Goal: Information Seeking & Learning: Check status

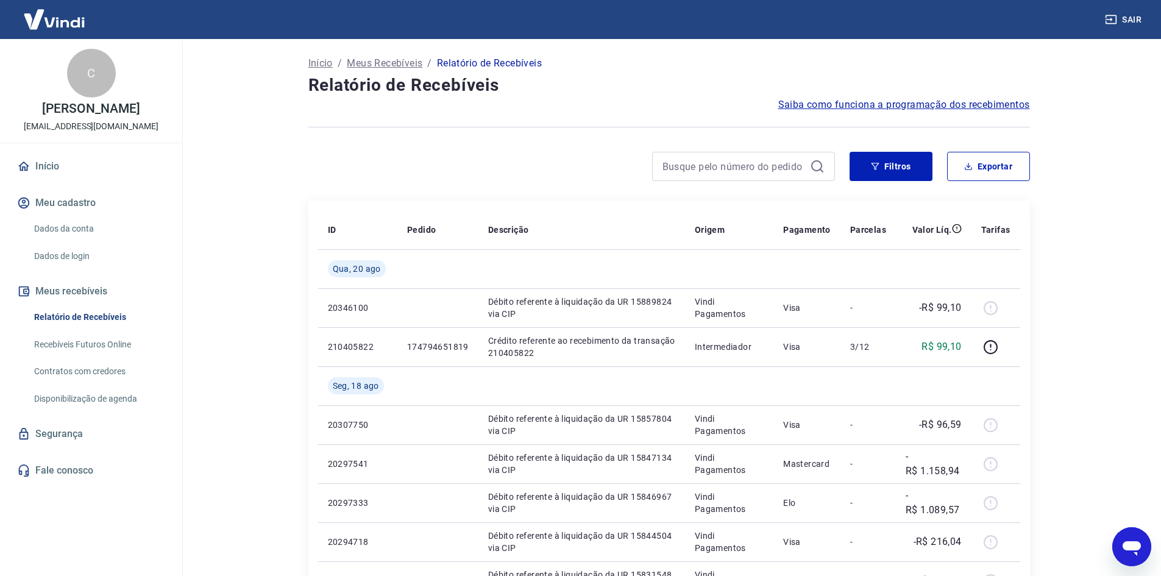
click at [1137, 552] on icon "Abrir janela de mensagens" at bounding box center [1132, 548] width 18 height 15
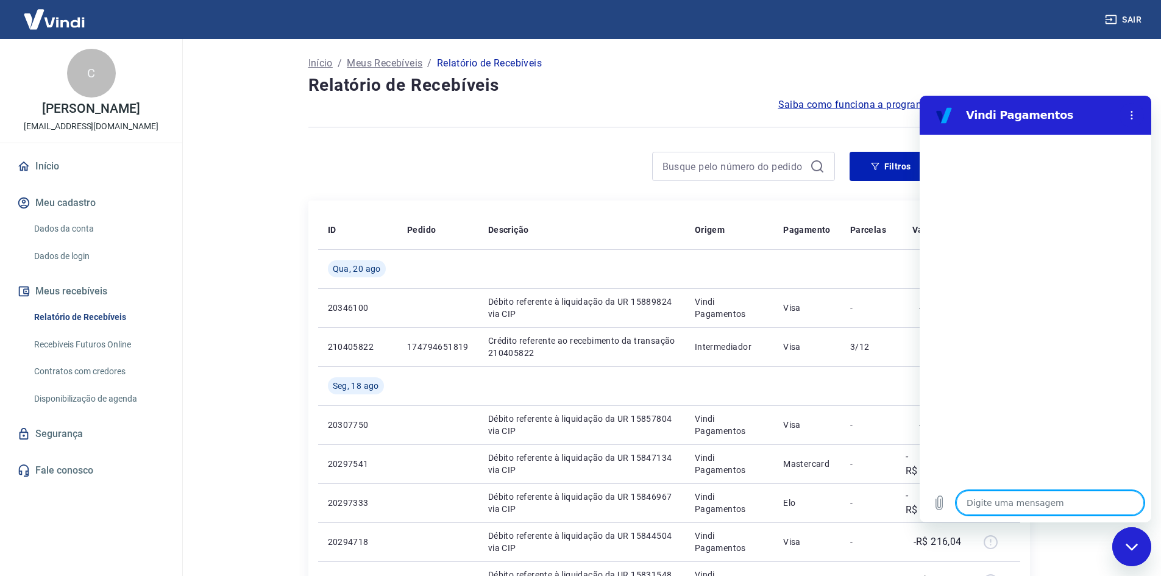
click at [1065, 510] on textarea at bounding box center [1050, 503] width 188 height 24
type textarea "o"
type textarea "x"
type textarea "oi"
type textarea "x"
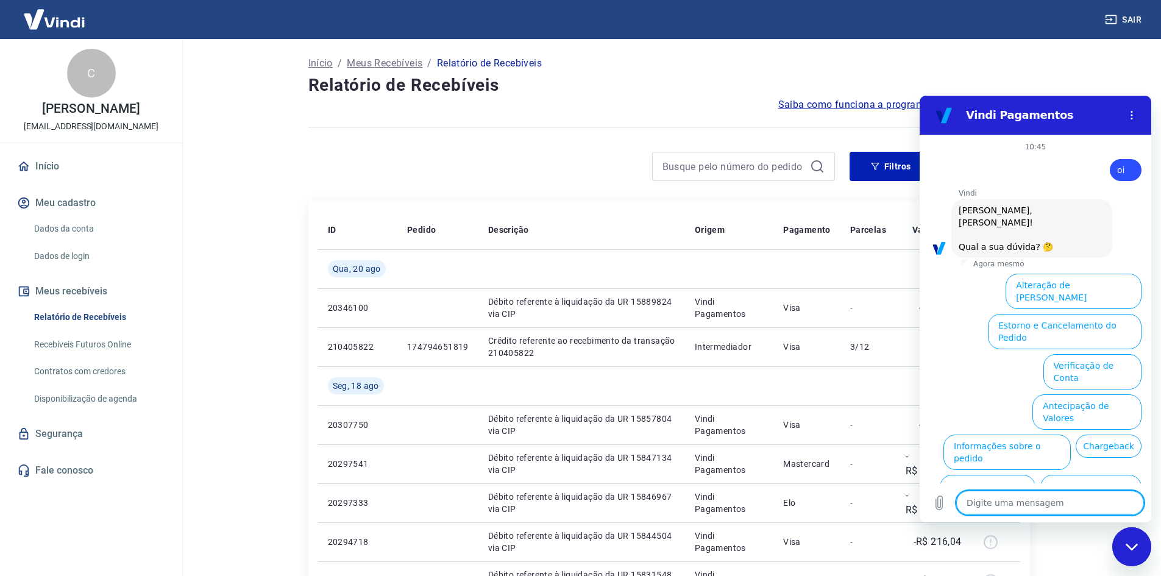
scroll to position [29, 0]
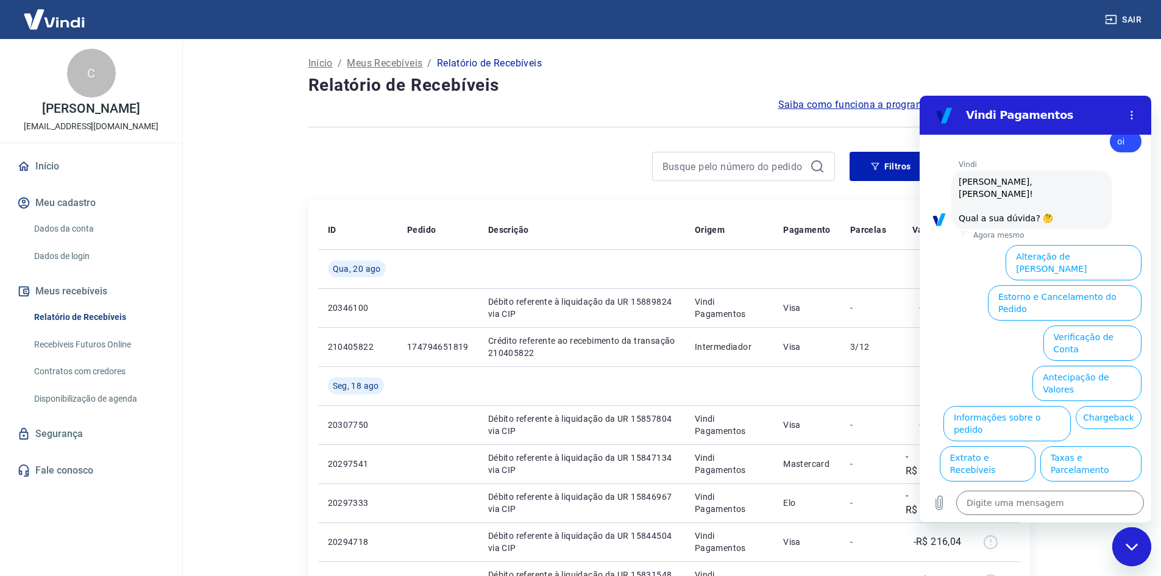
click at [1064, 527] on button "Assinaturas e Faturas Tray" at bounding box center [1083, 544] width 118 height 35
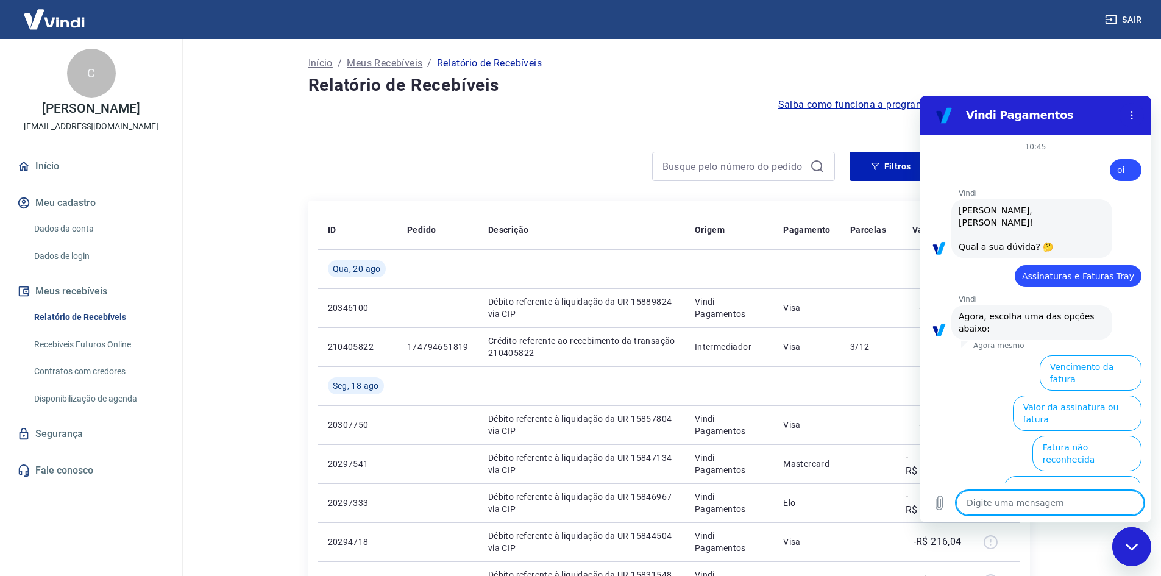
scroll to position [110, 0]
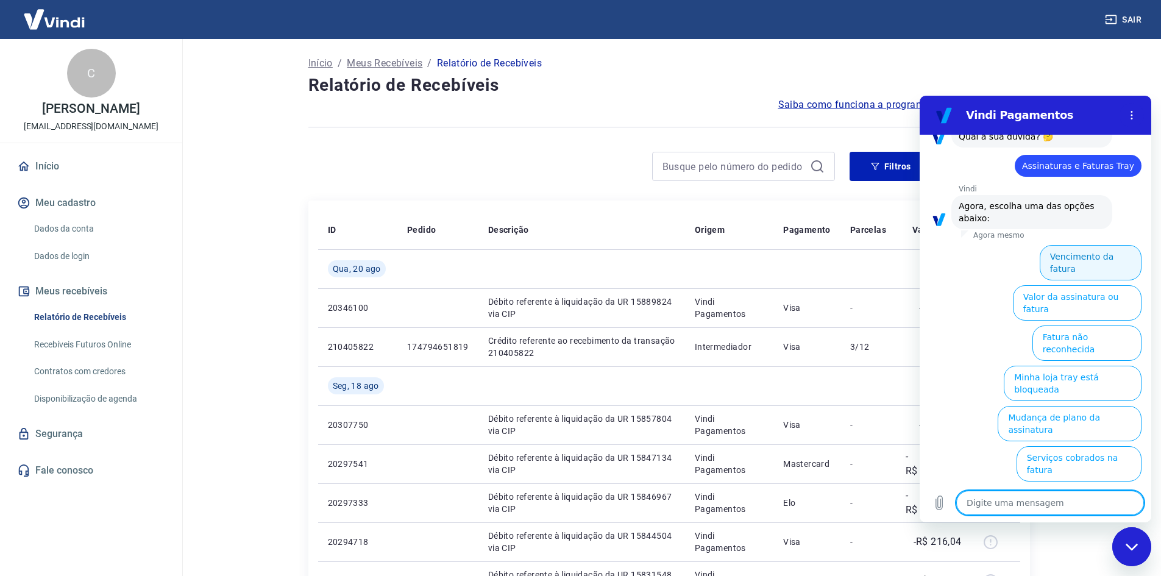
click at [1086, 245] on button "Vencimento da fatura" at bounding box center [1091, 262] width 102 height 35
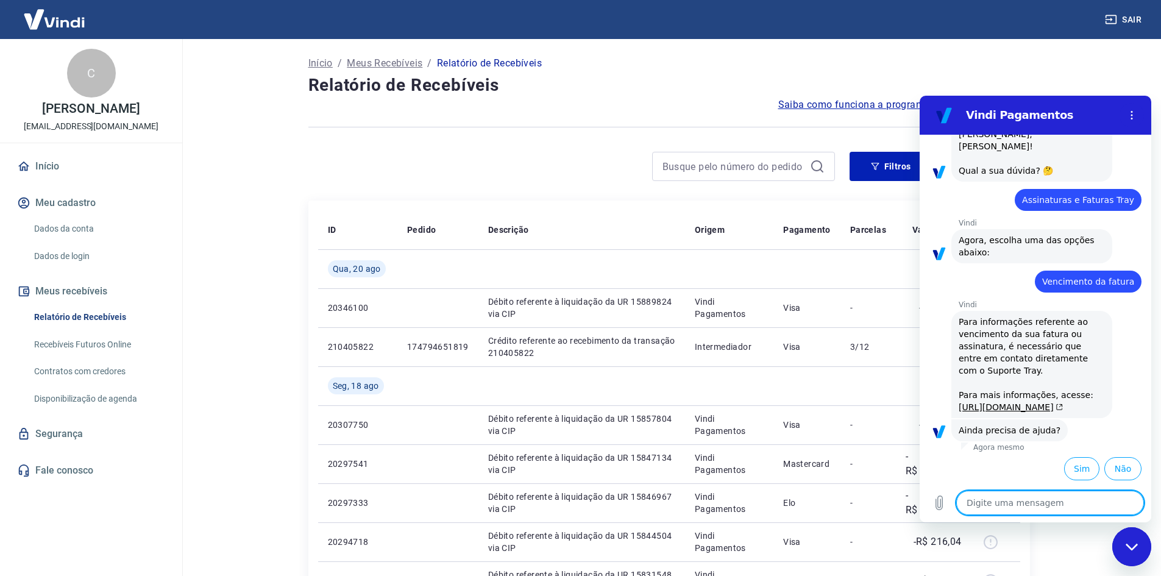
scroll to position [113, 0]
click at [1067, 469] on button "Sim" at bounding box center [1081, 468] width 35 height 23
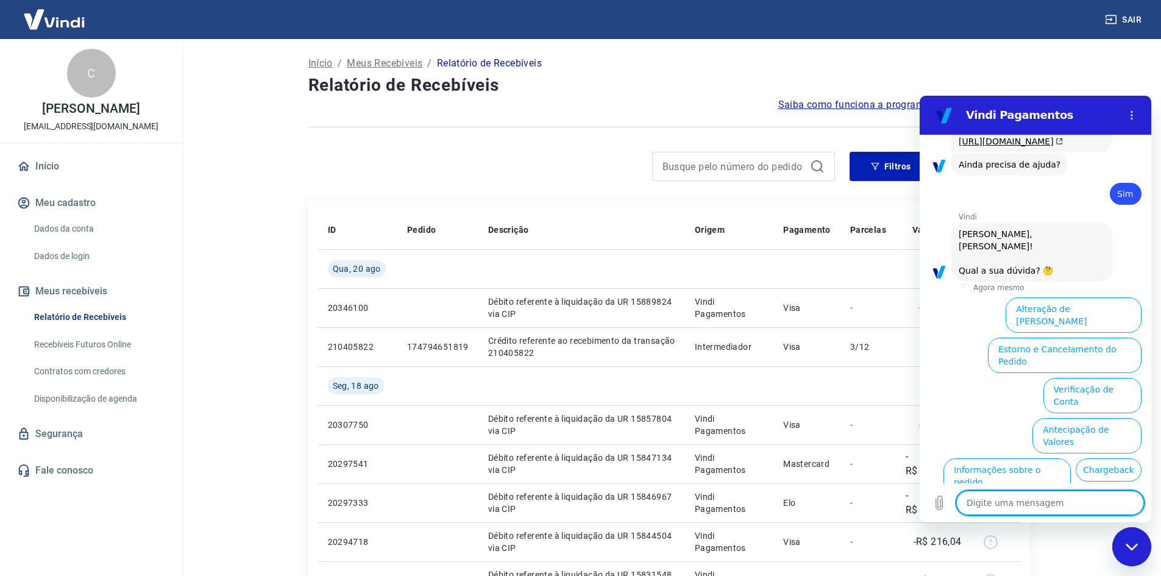
scroll to position [431, 0]
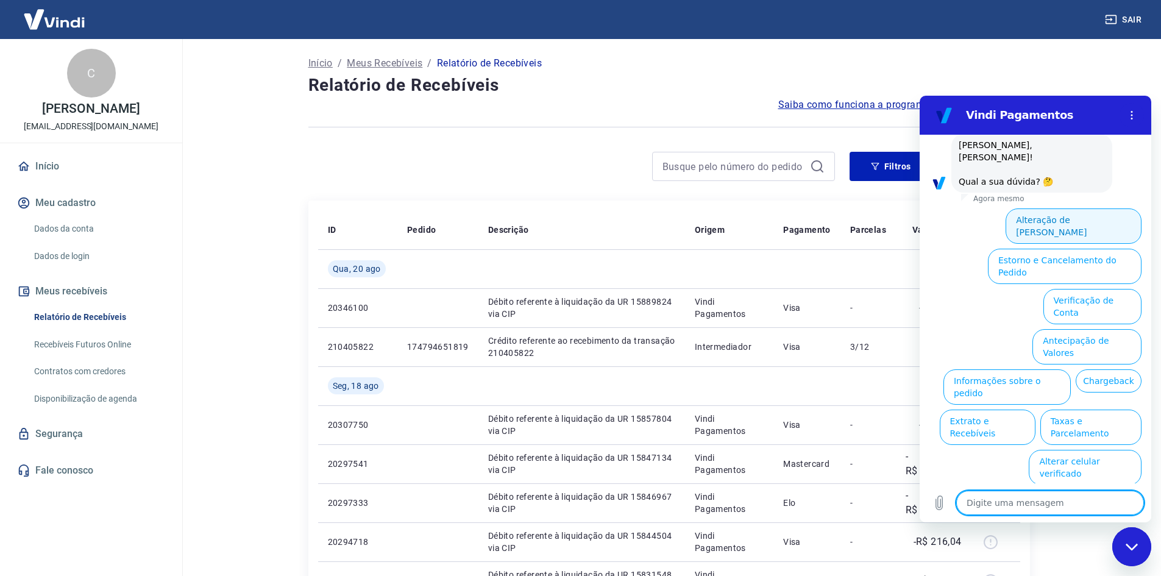
click at [1066, 244] on button "Alteração de [PERSON_NAME]" at bounding box center [1074, 225] width 136 height 35
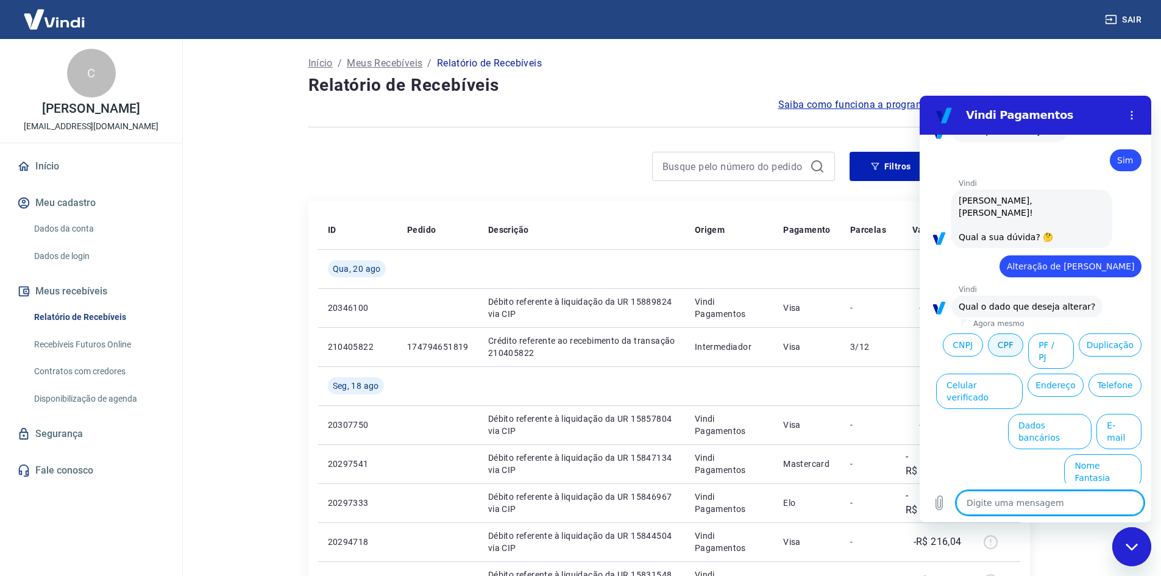
scroll to position [388, 0]
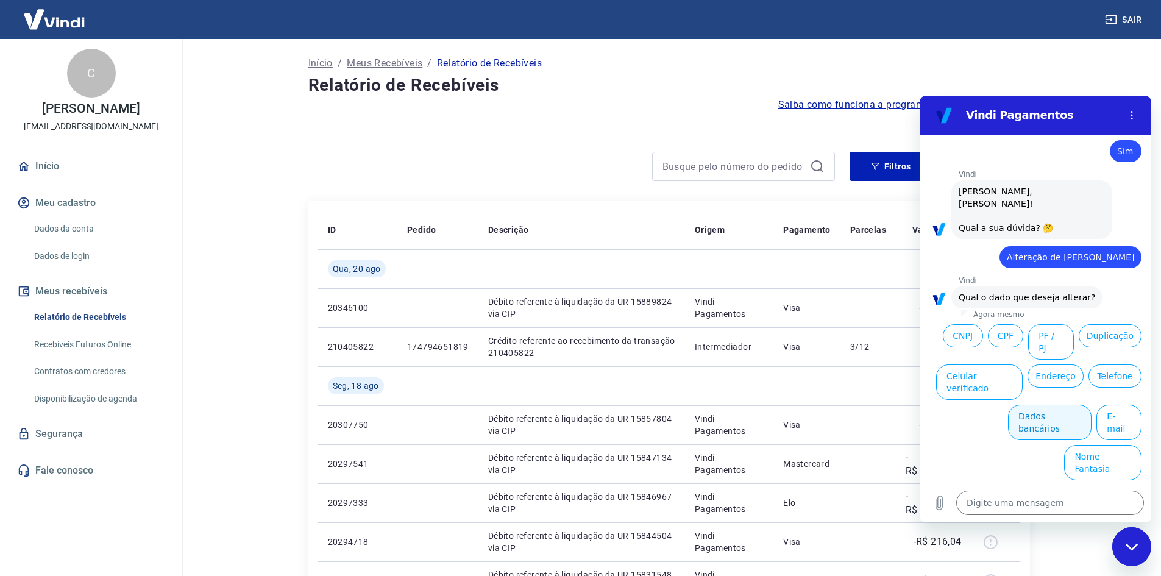
click at [1058, 439] on button "Dados bancários" at bounding box center [1050, 422] width 84 height 35
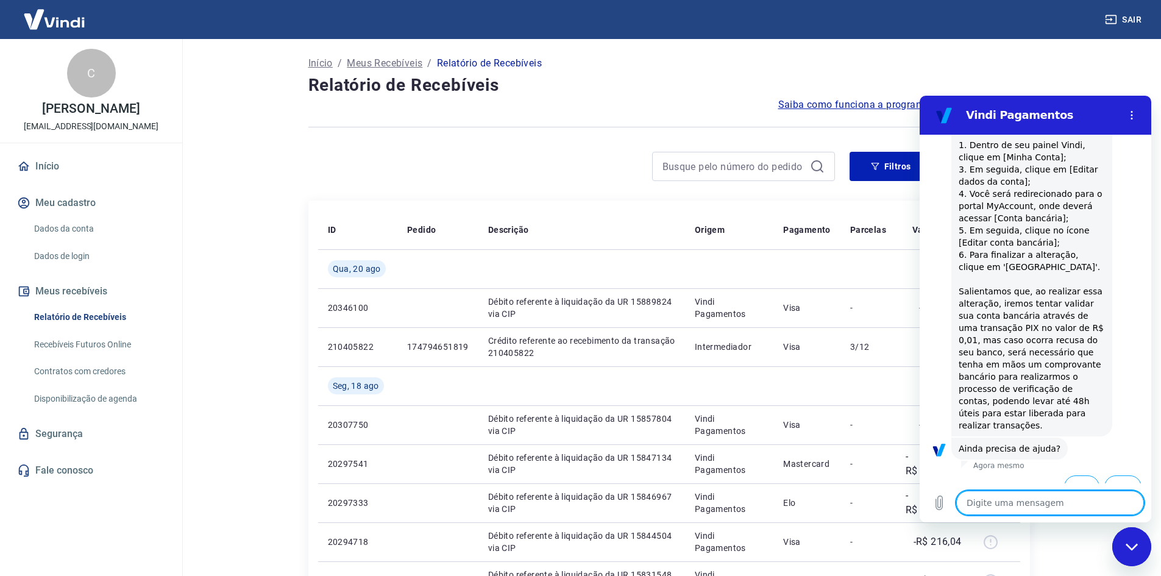
scroll to position [698, 0]
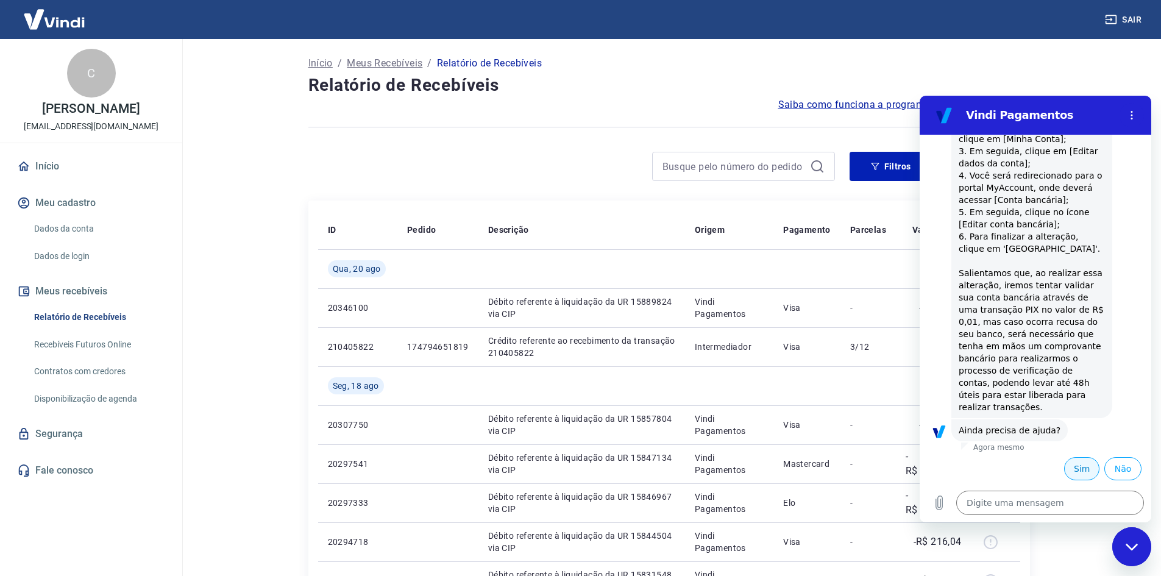
click at [1068, 474] on button "Sim" at bounding box center [1081, 468] width 35 height 23
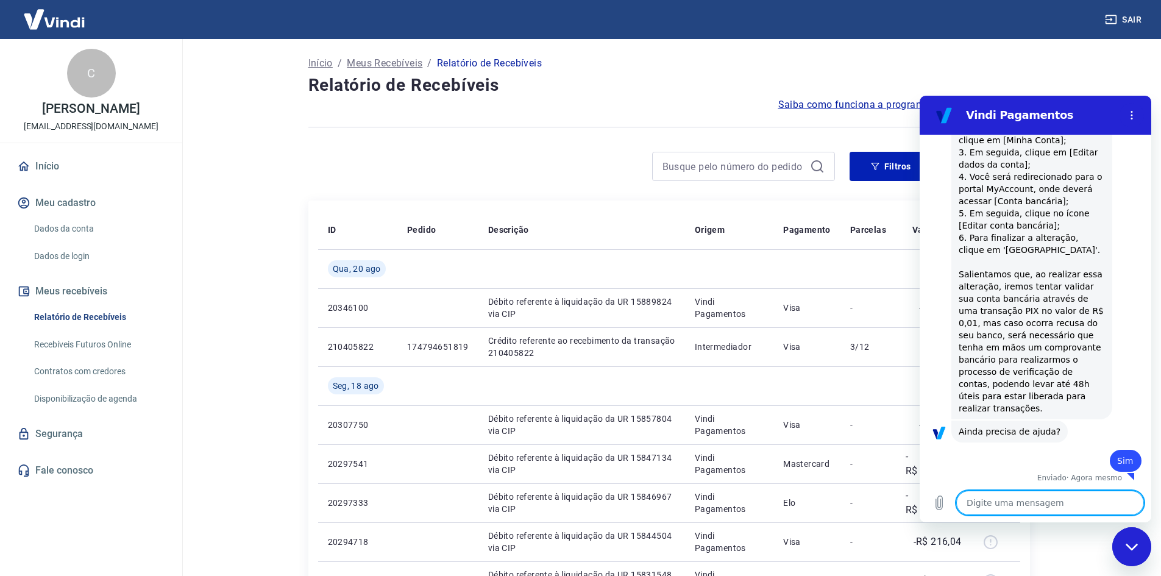
scroll to position [699, 0]
type textarea "x"
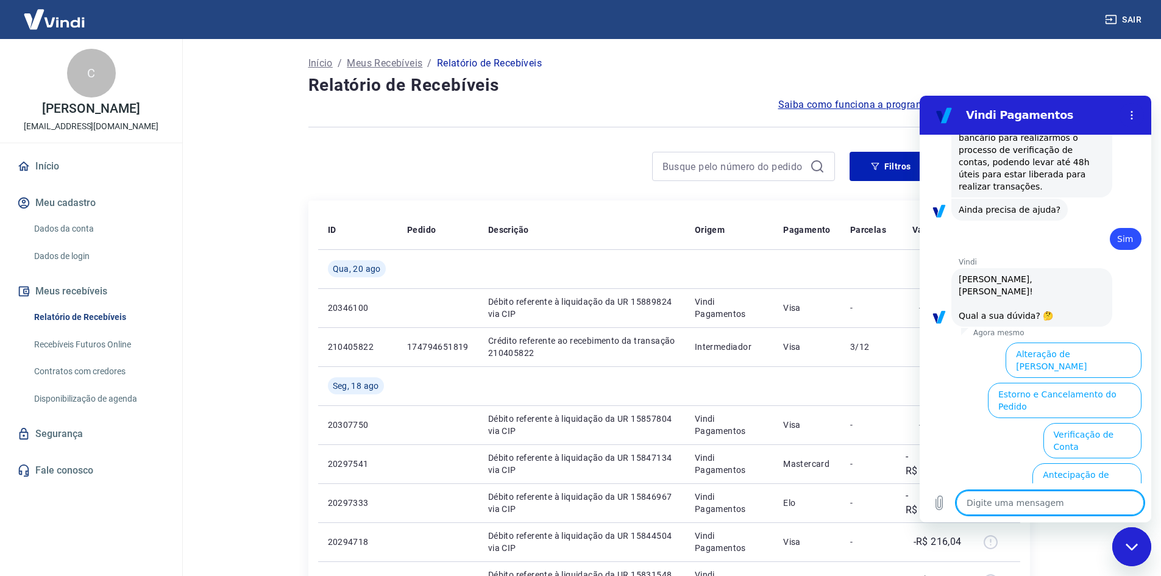
scroll to position [1016, 0]
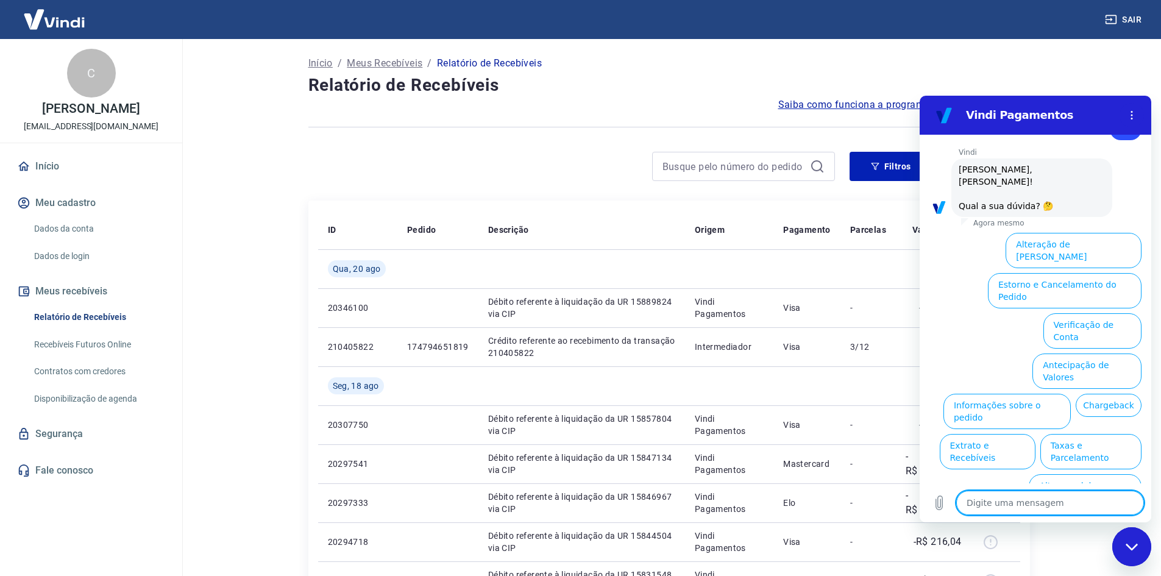
type textarea "a"
type textarea "x"
type textarea "at"
type textarea "x"
type textarea "ate"
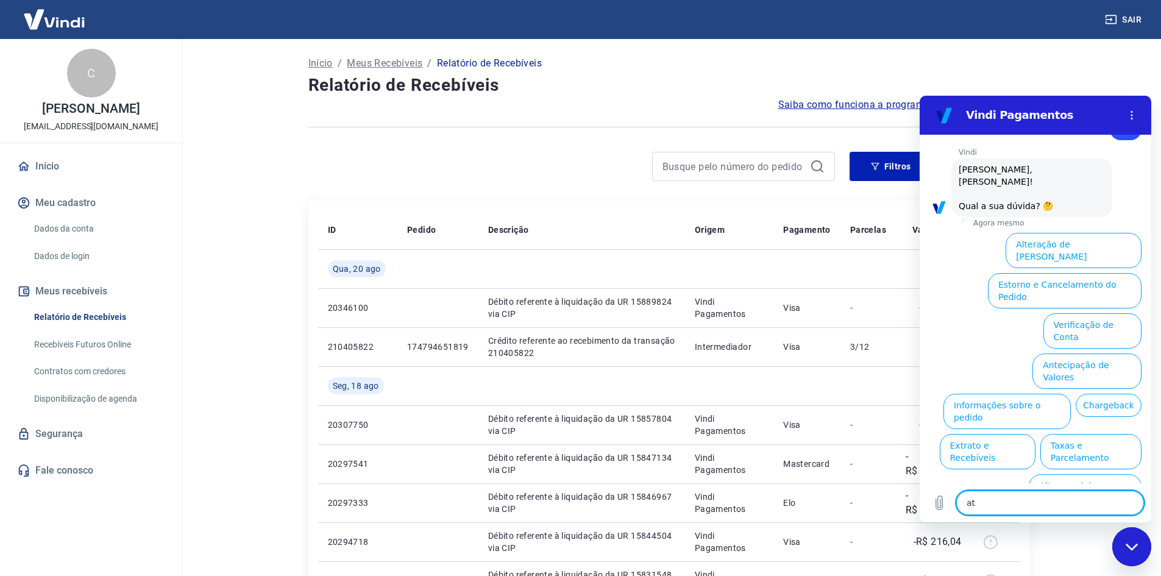
type textarea "x"
type textarea "aten"
type textarea "x"
type textarea "atend"
type textarea "x"
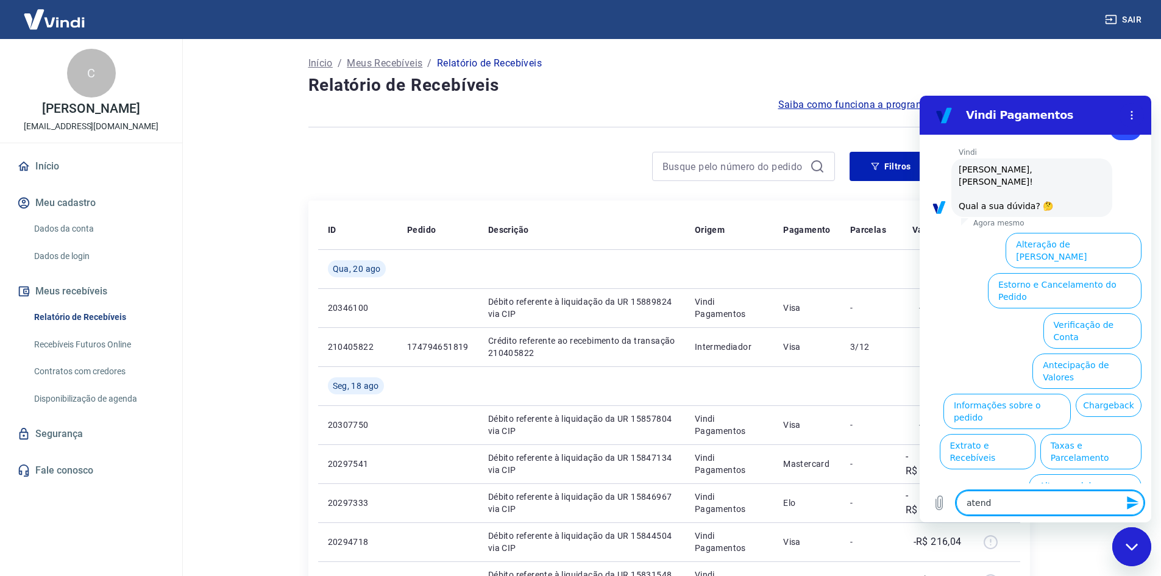
type textarea "atende"
type textarea "x"
type textarea "atenden"
type textarea "x"
type textarea "atendent"
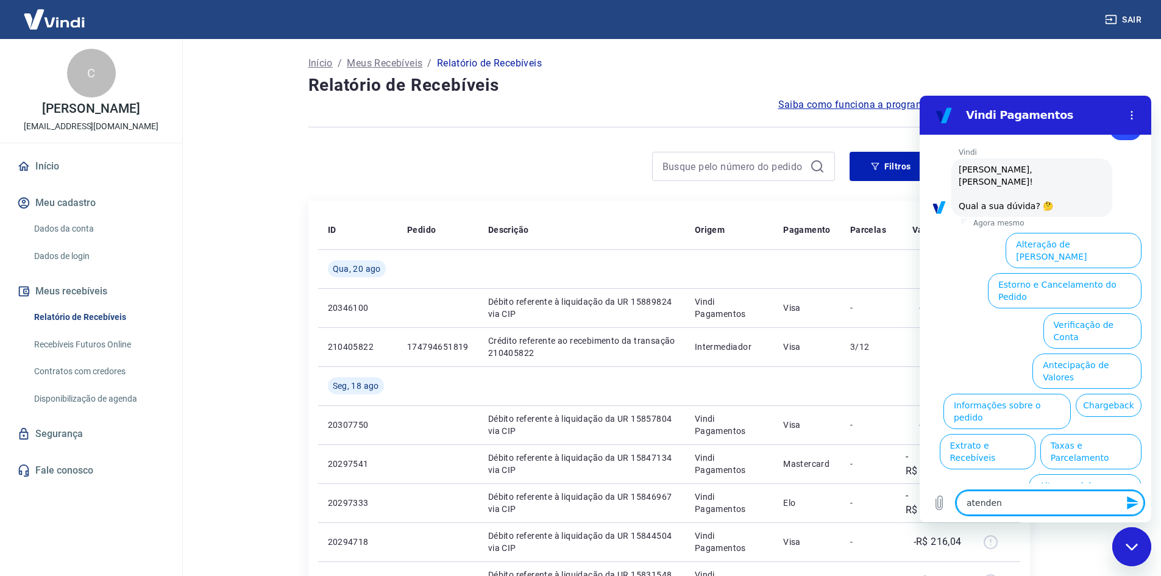
type textarea "x"
type textarea "atendente"
type textarea "x"
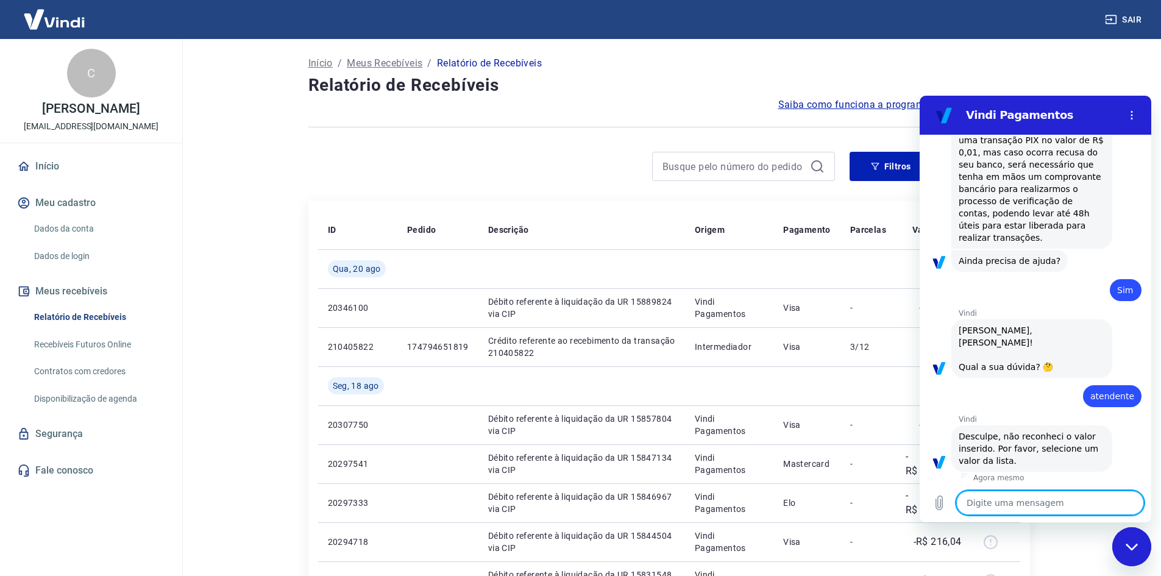
scroll to position [858, 0]
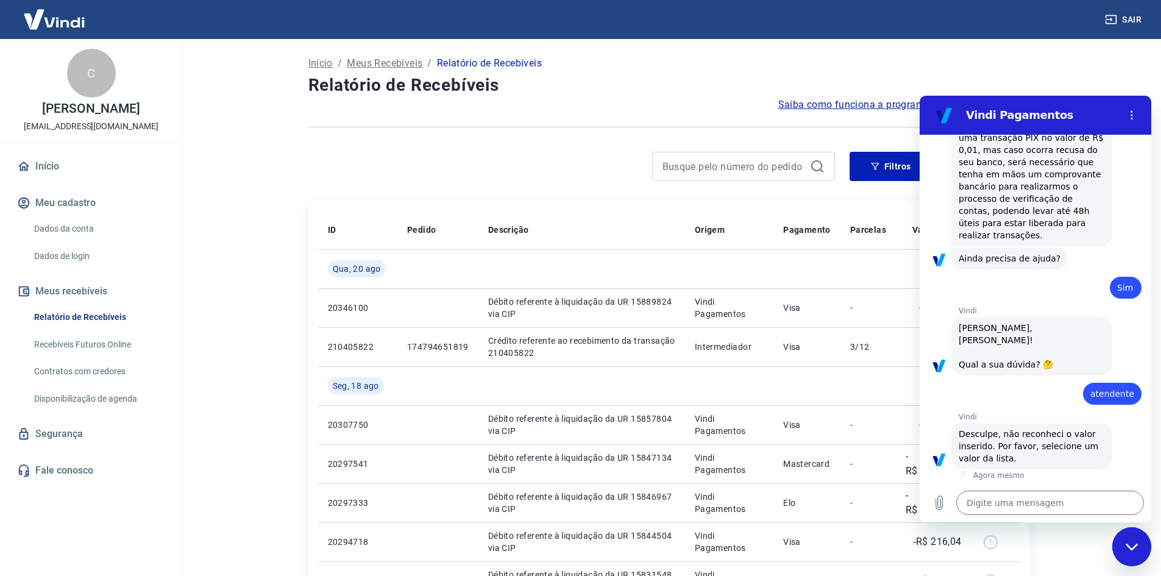
click at [83, 23] on img at bounding box center [54, 19] width 79 height 37
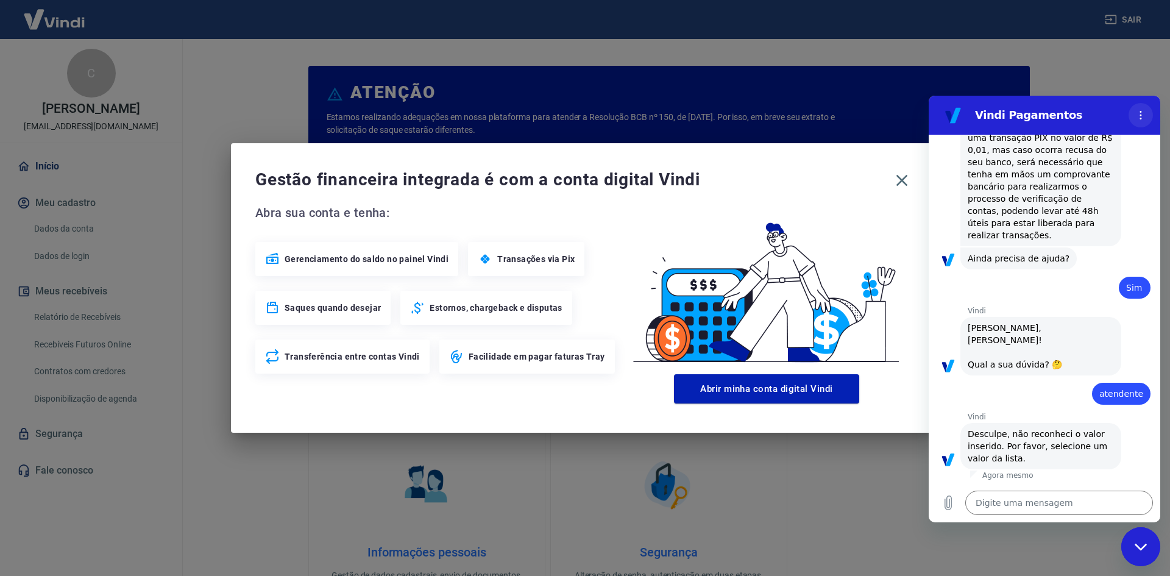
click at [1138, 112] on icon "Menu de opções" at bounding box center [1141, 115] width 10 height 10
click at [1087, 63] on div "Gestão financeira integrada é com a conta digital Vindi Abra sua conta e tenha:…" at bounding box center [585, 288] width 1170 height 576
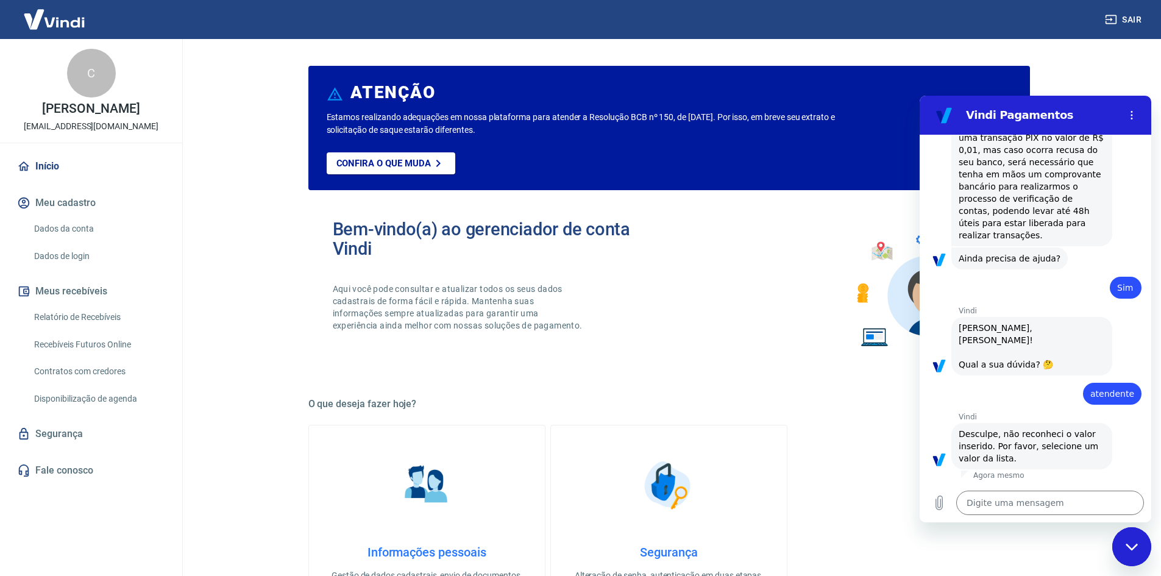
click at [1132, 550] on icon "Fechar janela de mensagens" at bounding box center [1132, 547] width 13 height 8
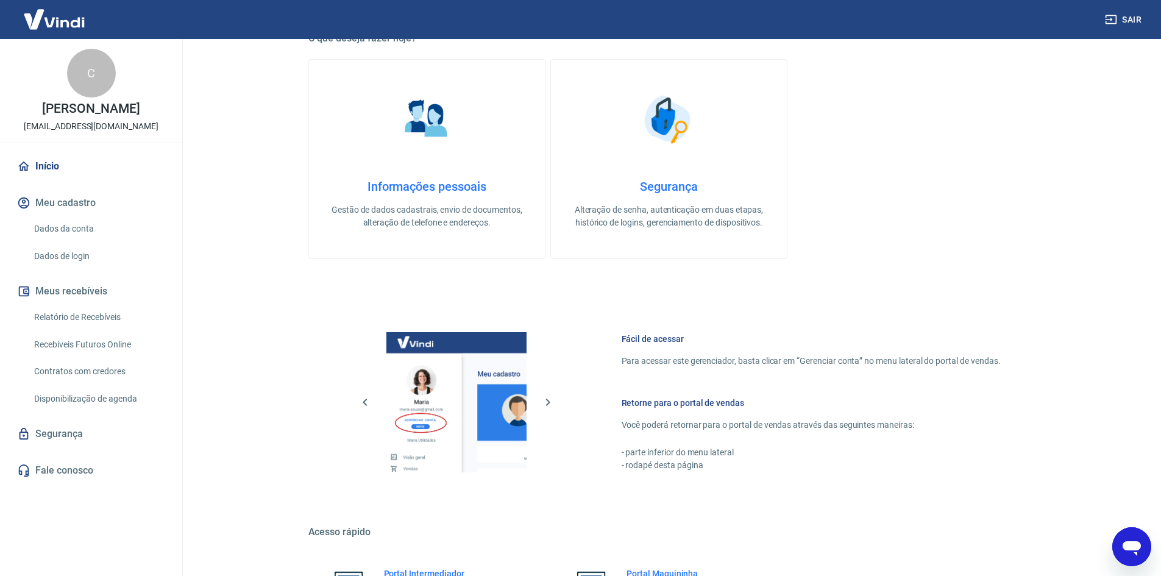
scroll to position [500, 0]
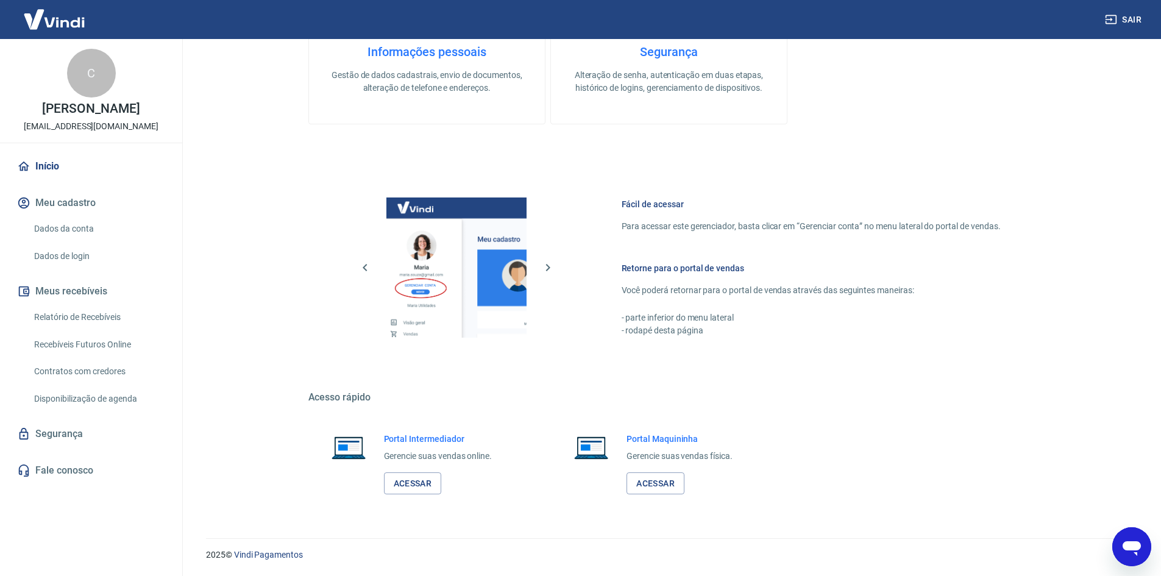
drag, startPoint x: 103, startPoint y: 118, endPoint x: 79, endPoint y: 21, distance: 99.2
click at [103, 117] on div "C [PERSON_NAME] [EMAIL_ADDRESS][DOMAIN_NAME]" at bounding box center [91, 91] width 182 height 104
click at [73, 18] on img at bounding box center [54, 19] width 79 height 37
click at [416, 478] on link "Acessar" at bounding box center [413, 483] width 58 height 23
type textarea "x"
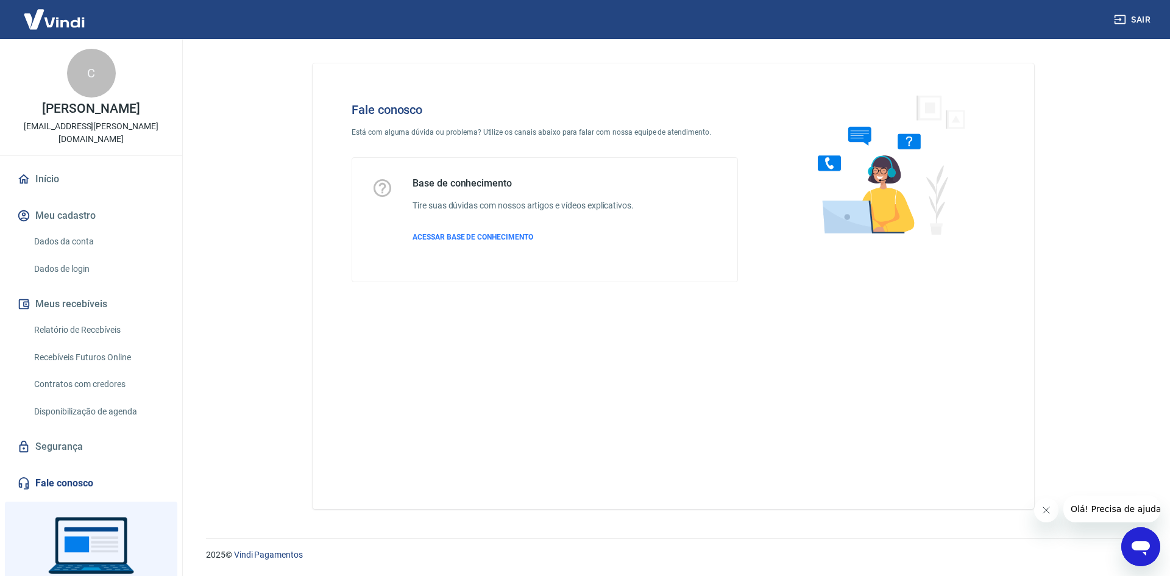
scroll to position [55, 0]
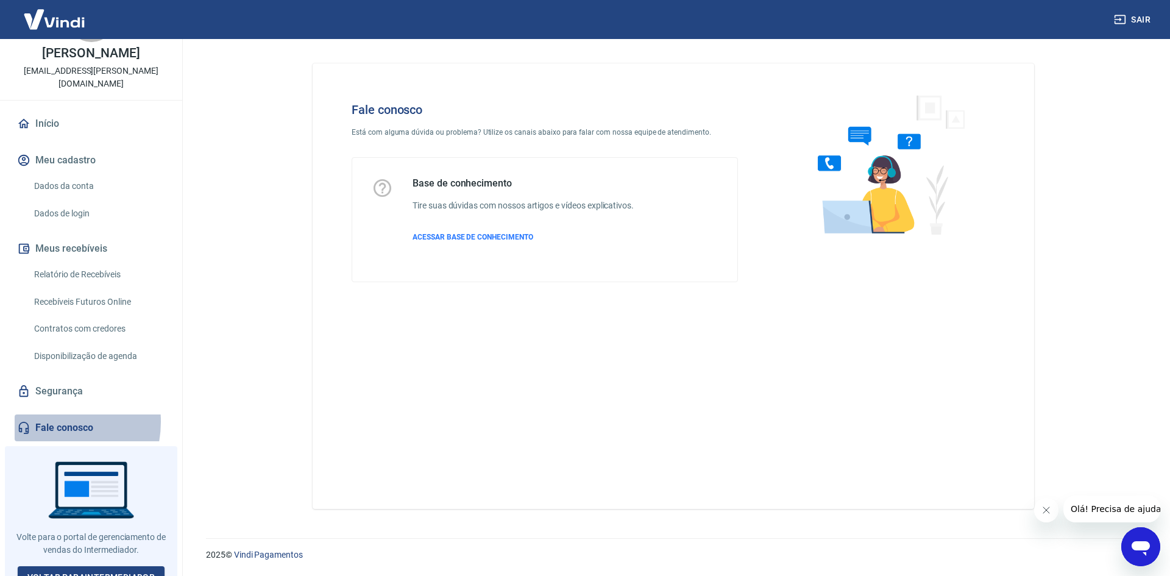
click at [46, 414] on link "Fale conosco" at bounding box center [91, 427] width 153 height 27
click at [478, 238] on span "ACESSAR BASE DE CONHECIMENTO" at bounding box center [473, 237] width 121 height 9
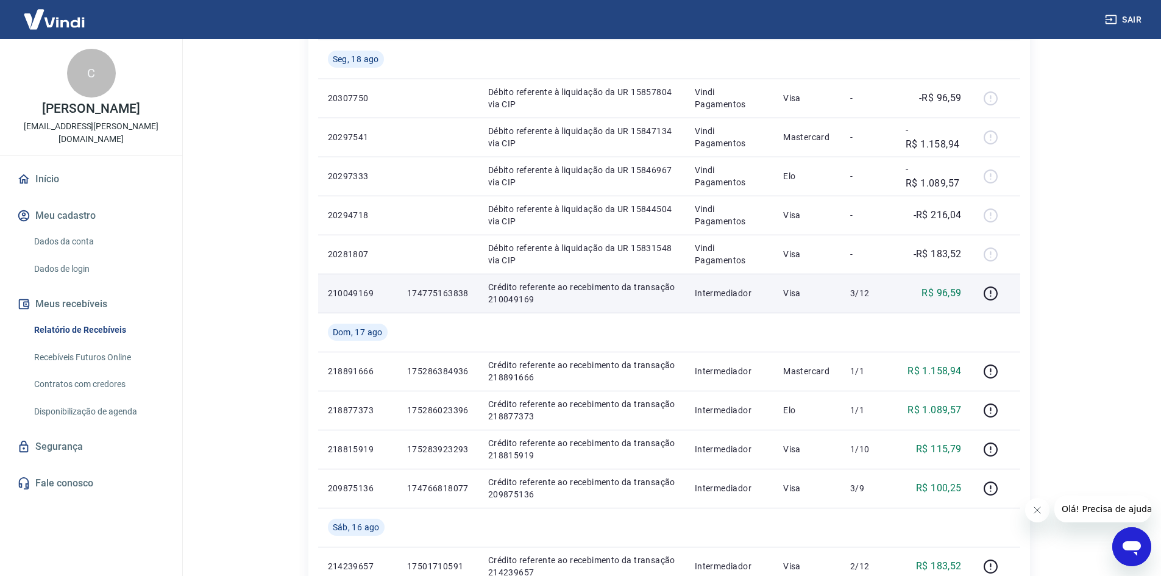
scroll to position [305, 0]
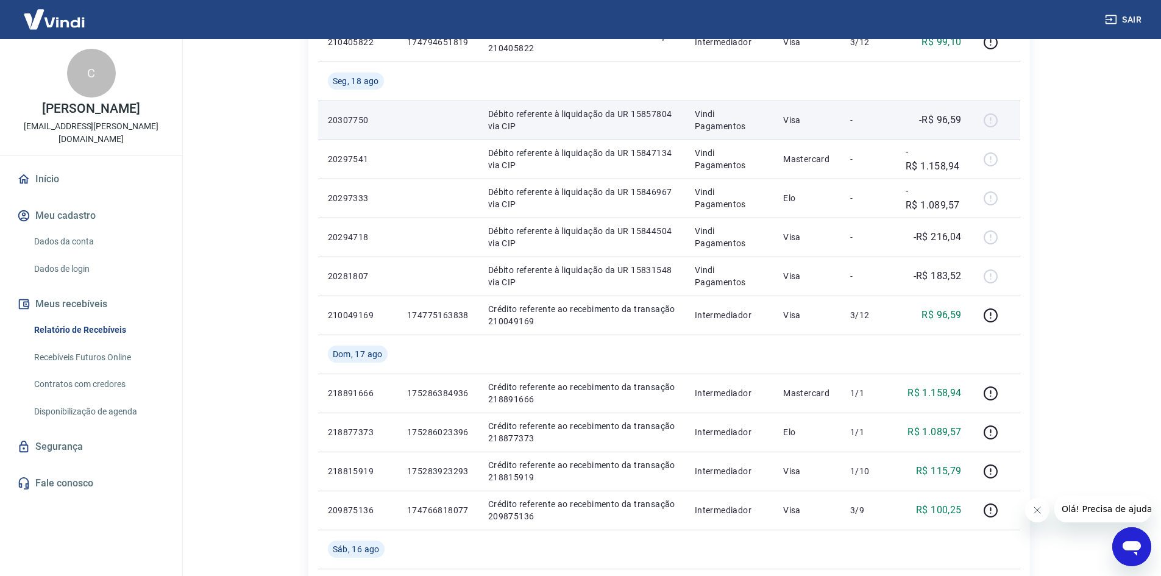
click at [922, 113] on p "-R$ 96,59" at bounding box center [940, 120] width 43 height 15
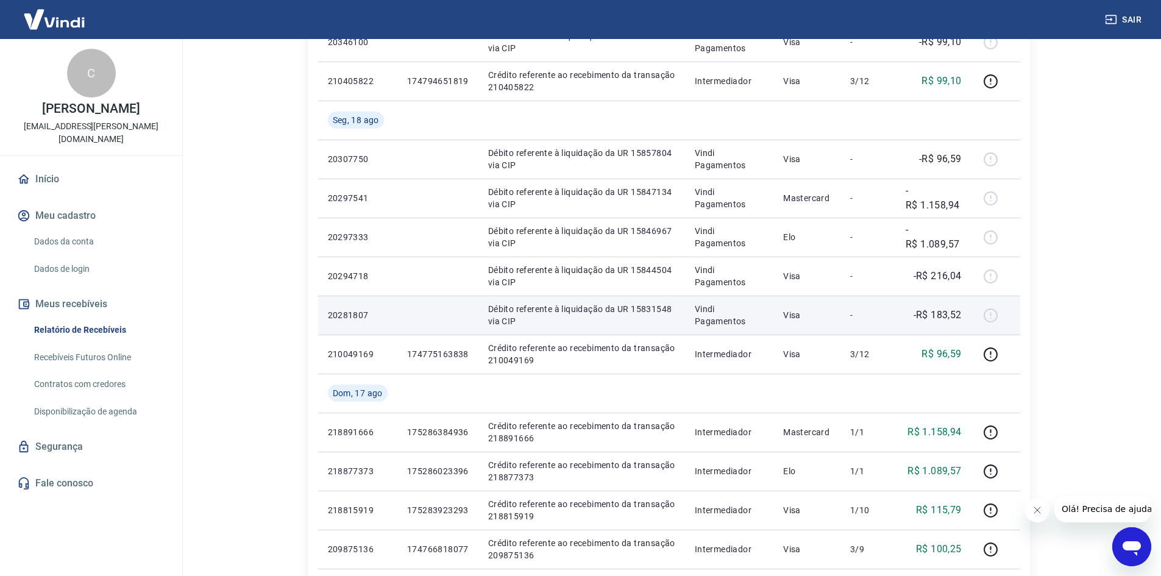
scroll to position [244, 0]
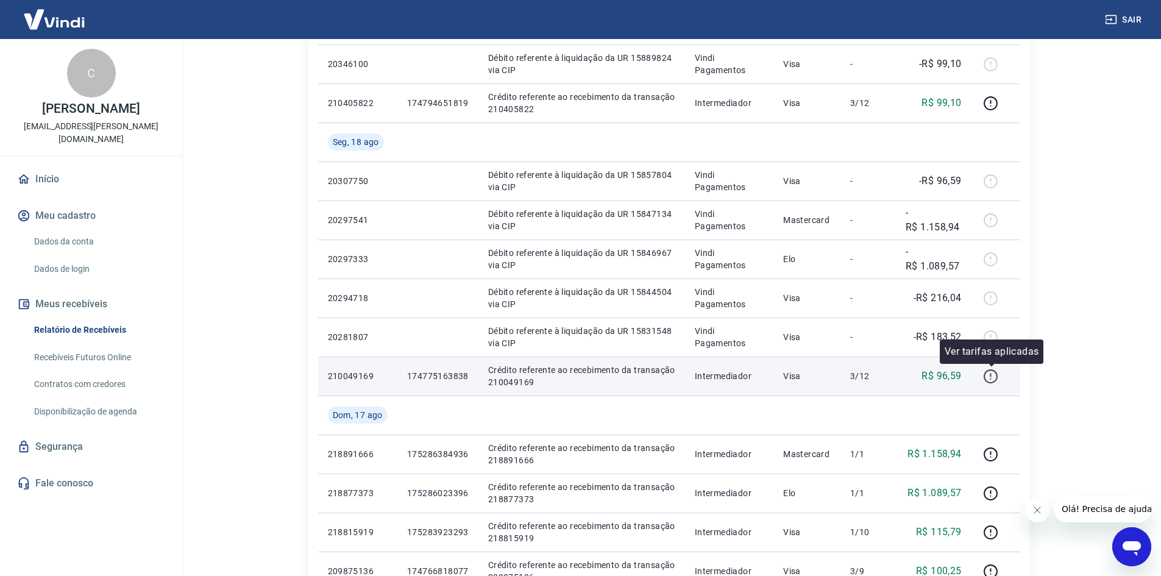
click at [994, 375] on icon "button" at bounding box center [990, 376] width 15 height 15
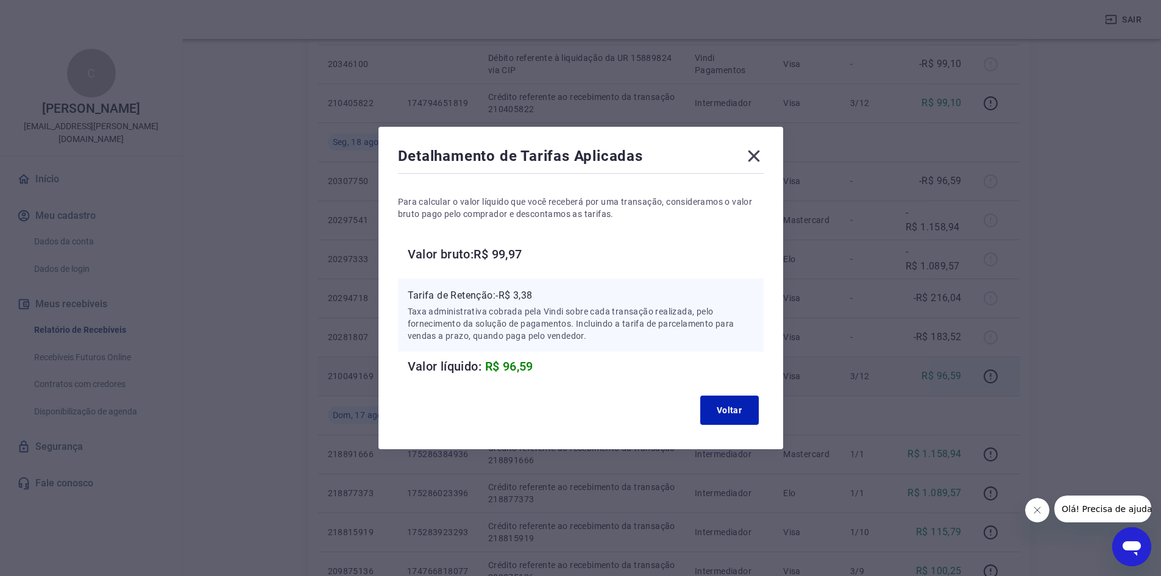
click at [759, 155] on icon at bounding box center [754, 157] width 12 height 12
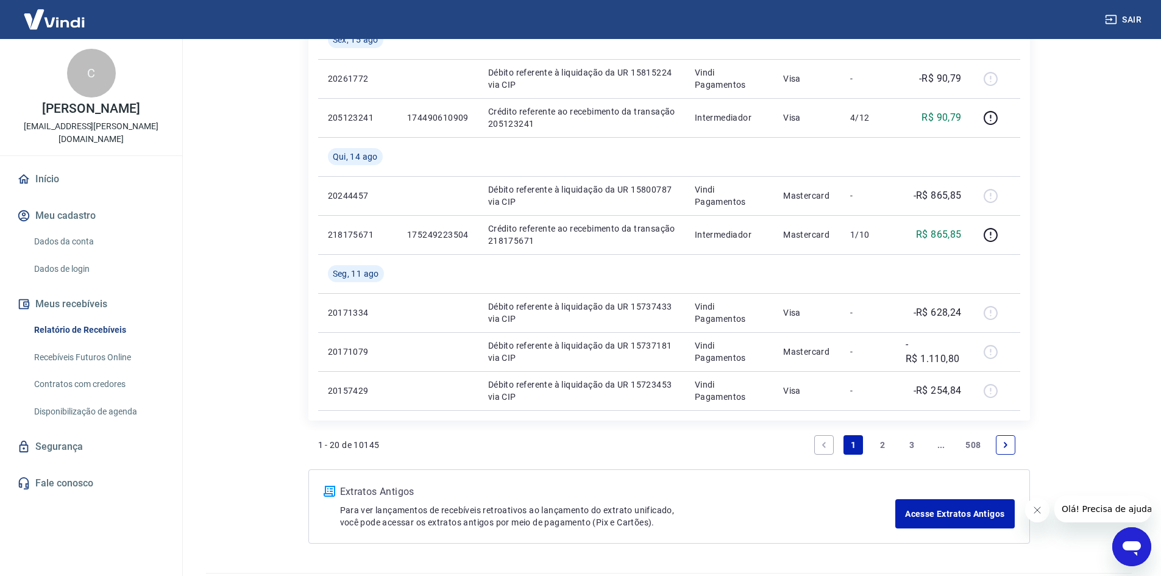
scroll to position [914, 0]
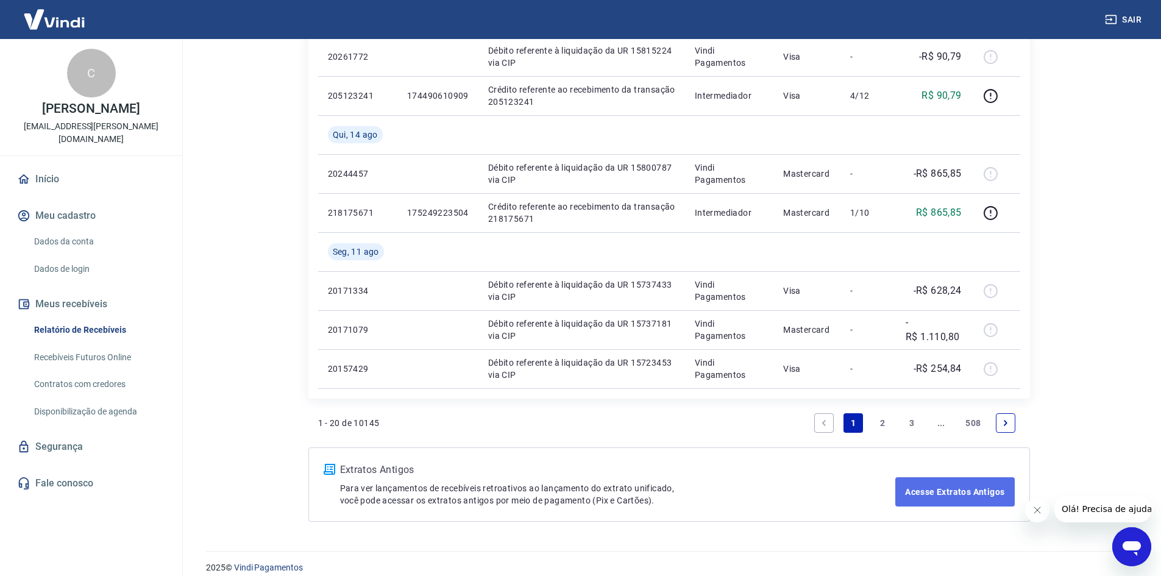
click at [965, 489] on link "Acesse Extratos Antigos" at bounding box center [954, 491] width 119 height 29
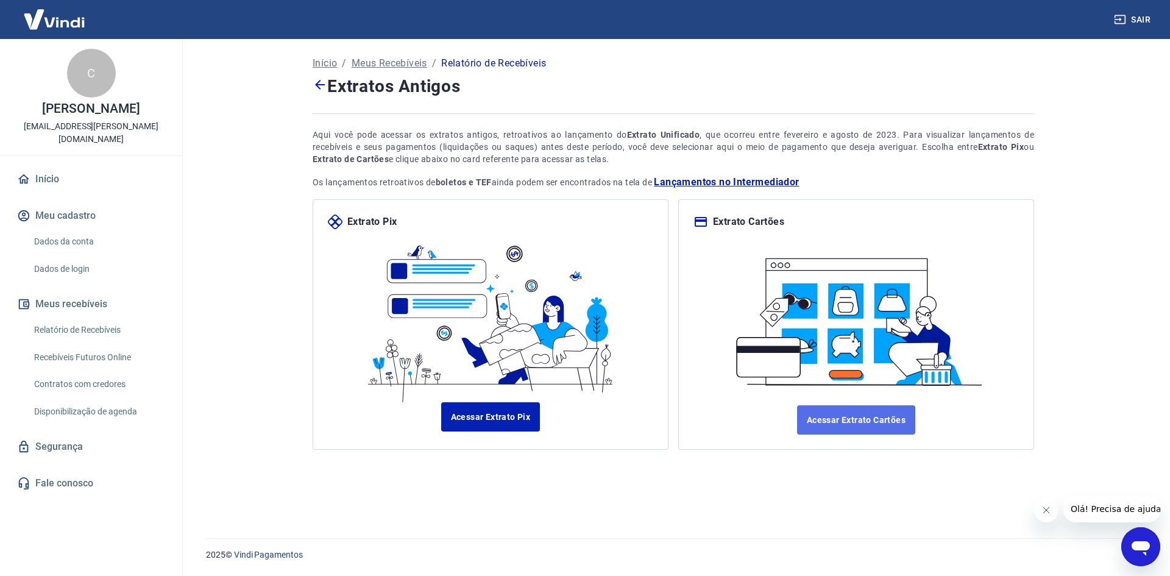
click at [834, 419] on link "Acessar Extrato Cartões" at bounding box center [856, 419] width 118 height 29
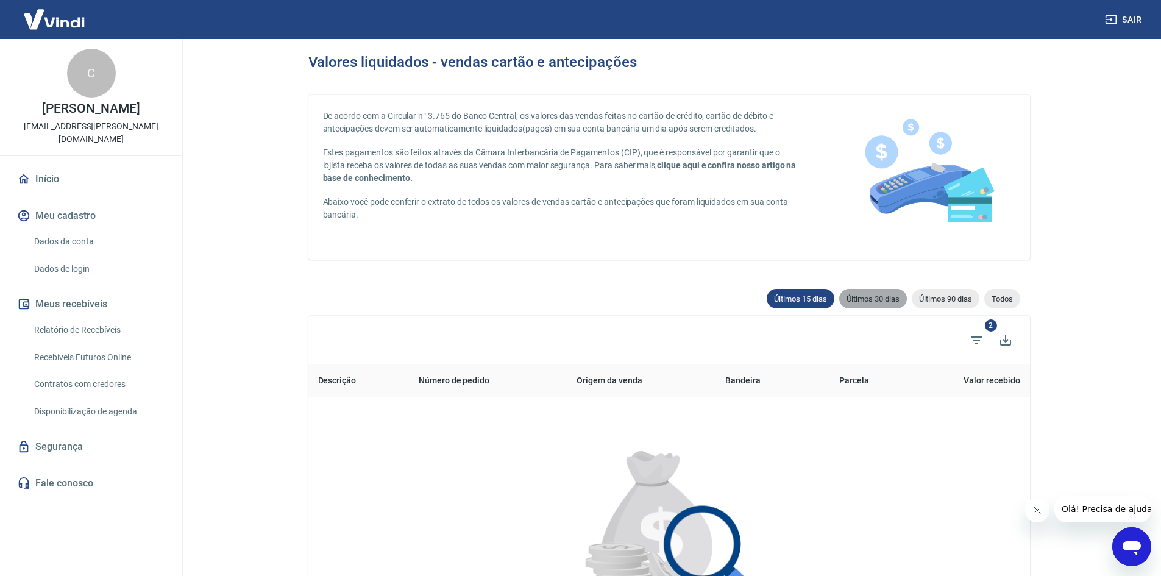
click at [883, 294] on span "Últimos 30 dias" at bounding box center [873, 298] width 68 height 9
click at [939, 296] on span "Últimos 90 dias" at bounding box center [946, 298] width 68 height 9
type input "22/05/2025"
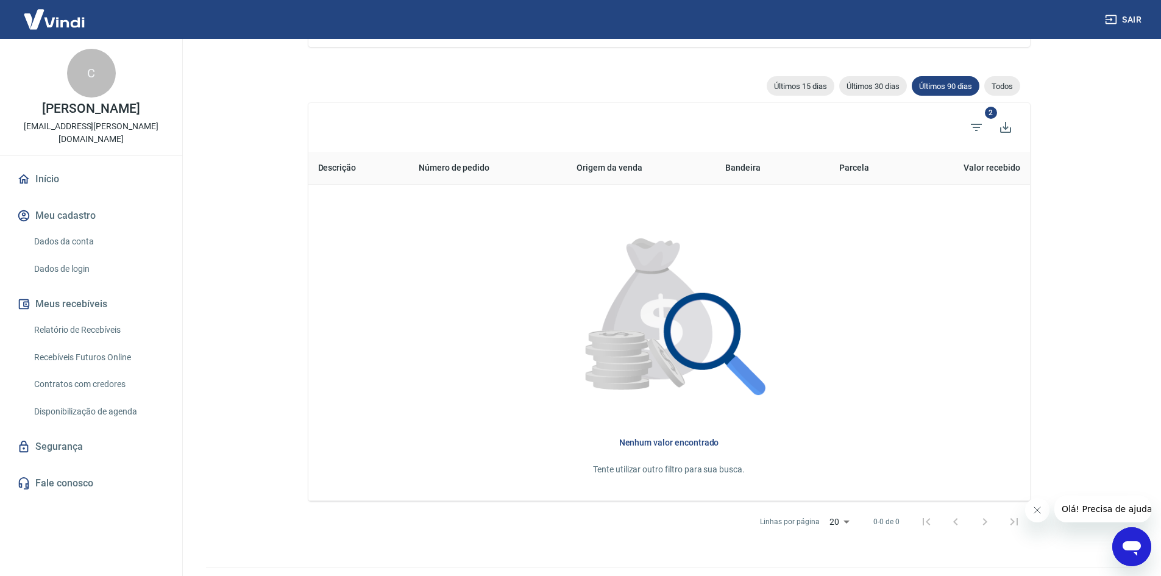
scroll to position [241, 0]
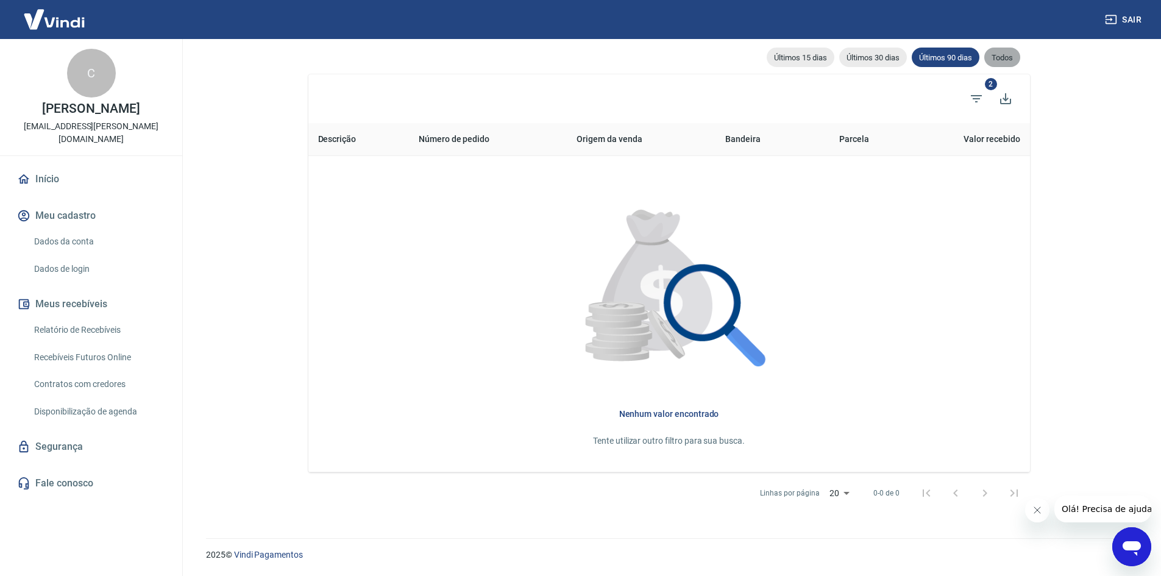
click at [1001, 60] on span "Todos" at bounding box center [1002, 57] width 36 height 9
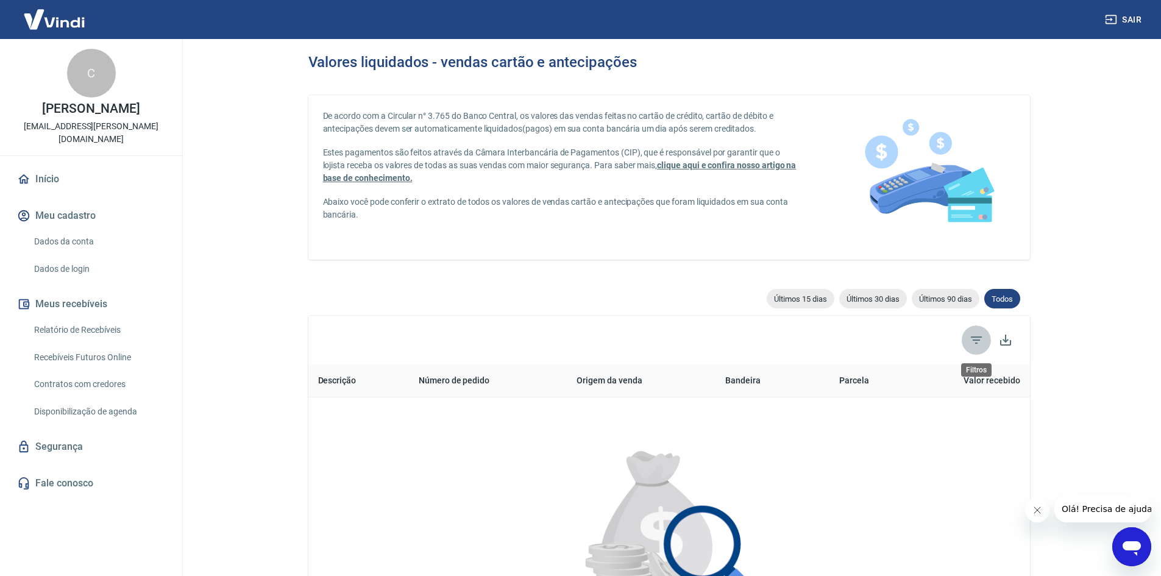
click at [978, 338] on icon "Filtros" at bounding box center [976, 339] width 11 height 7
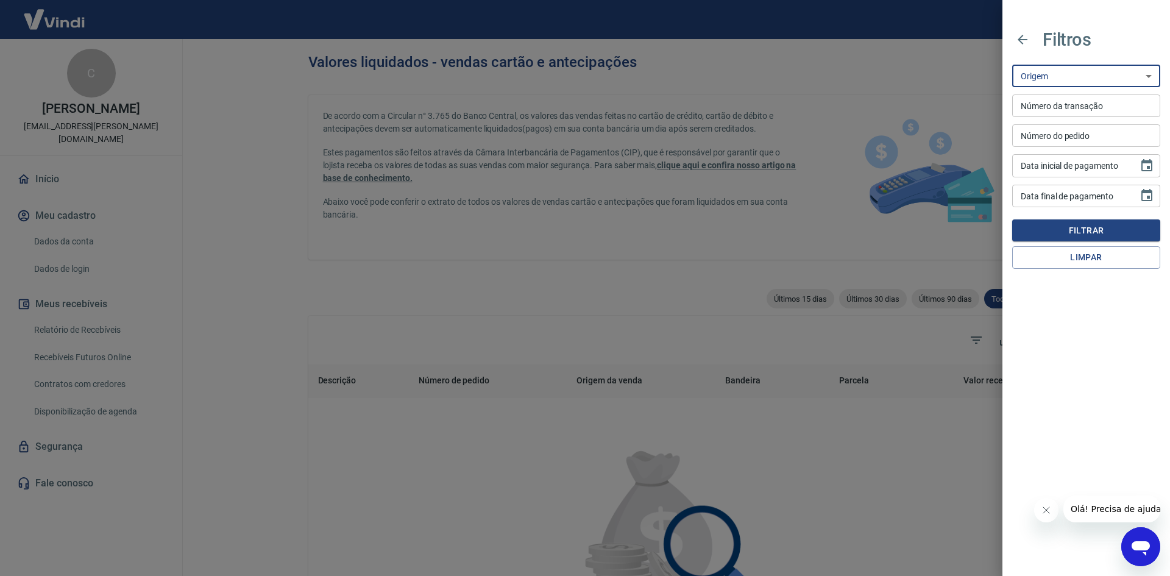
click at [1072, 75] on select "Maquininha Intermediador" at bounding box center [1086, 76] width 148 height 23
select select "intermediador"
click at [1012, 65] on select "Maquininha Intermediador" at bounding box center [1086, 76] width 148 height 23
click at [1085, 219] on button "Filtrar" at bounding box center [1086, 230] width 148 height 23
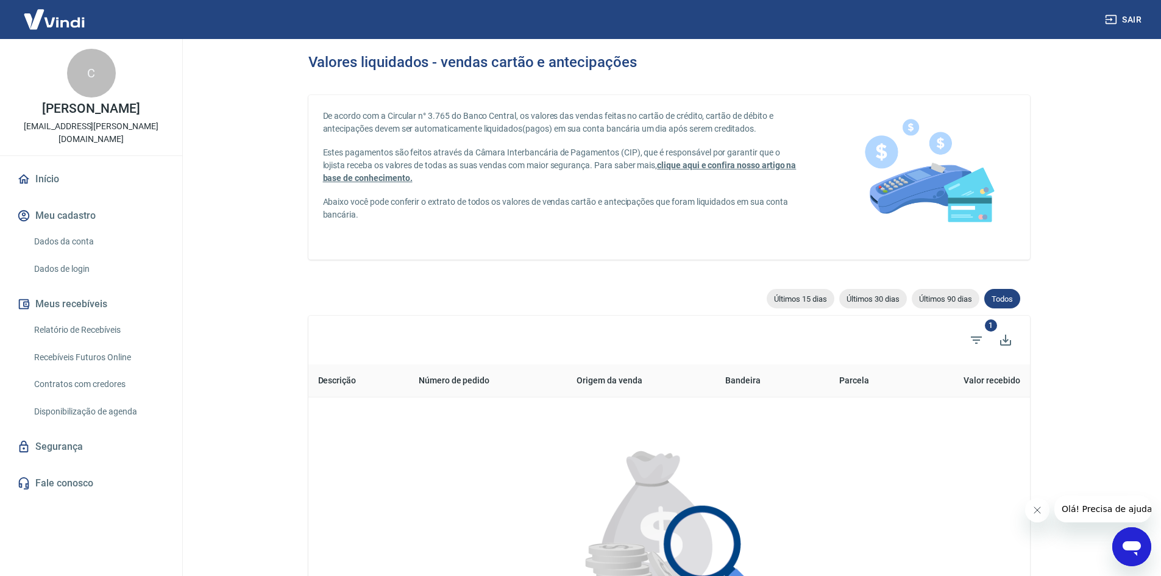
click at [62, 318] on link "Relatório de Recebíveis" at bounding box center [98, 330] width 138 height 25
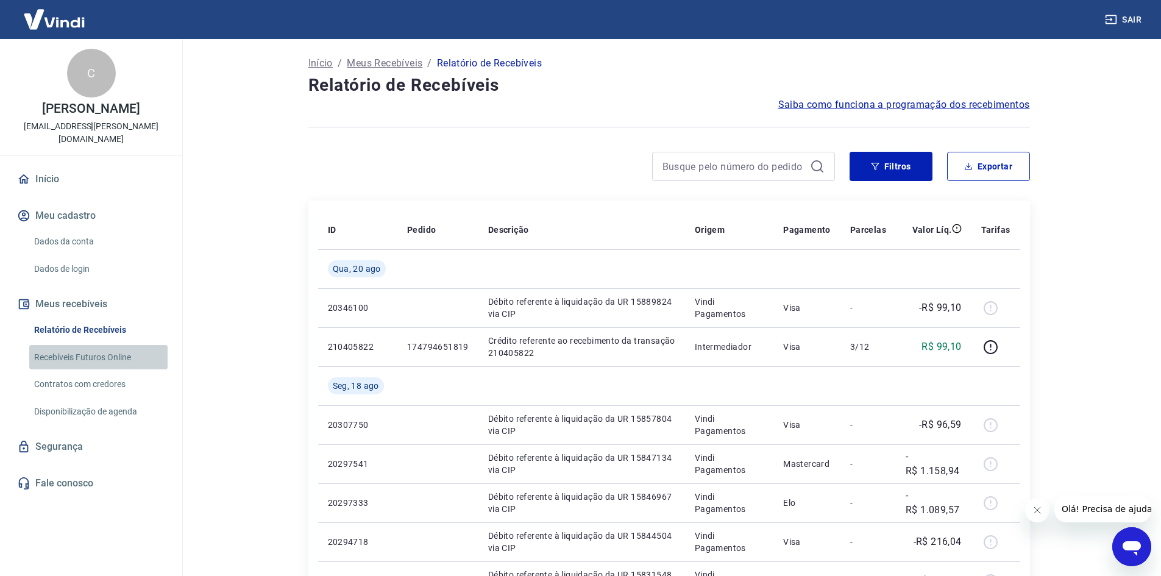
click at [84, 348] on link "Recebíveis Futuros Online" at bounding box center [98, 357] width 138 height 25
